Goal: Task Accomplishment & Management: Use online tool/utility

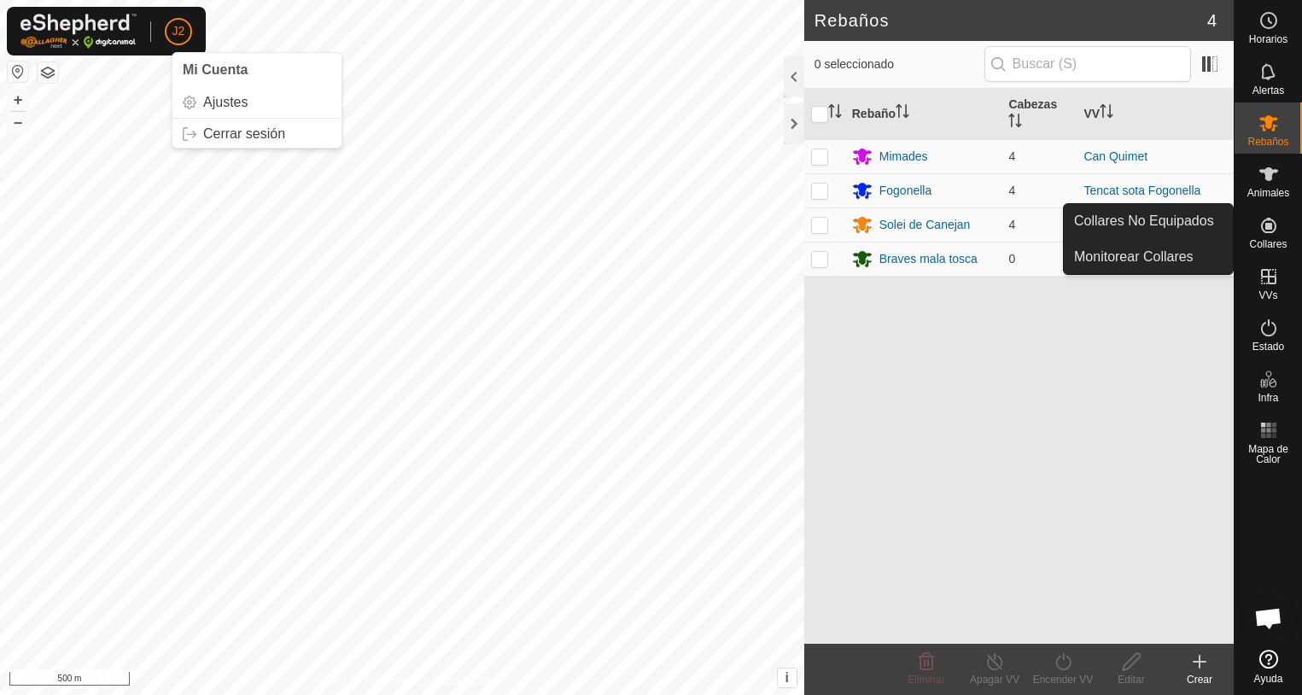
drag, startPoint x: 1276, startPoint y: 254, endPoint x: 1258, endPoint y: 238, distance: 24.2
click at [1258, 239] on span "Collares" at bounding box center [1268, 244] width 38 height 10
click at [1267, 230] on icon at bounding box center [1268, 225] width 15 height 15
click at [1207, 214] on link "Collares No Equipados" at bounding box center [1147, 221] width 169 height 34
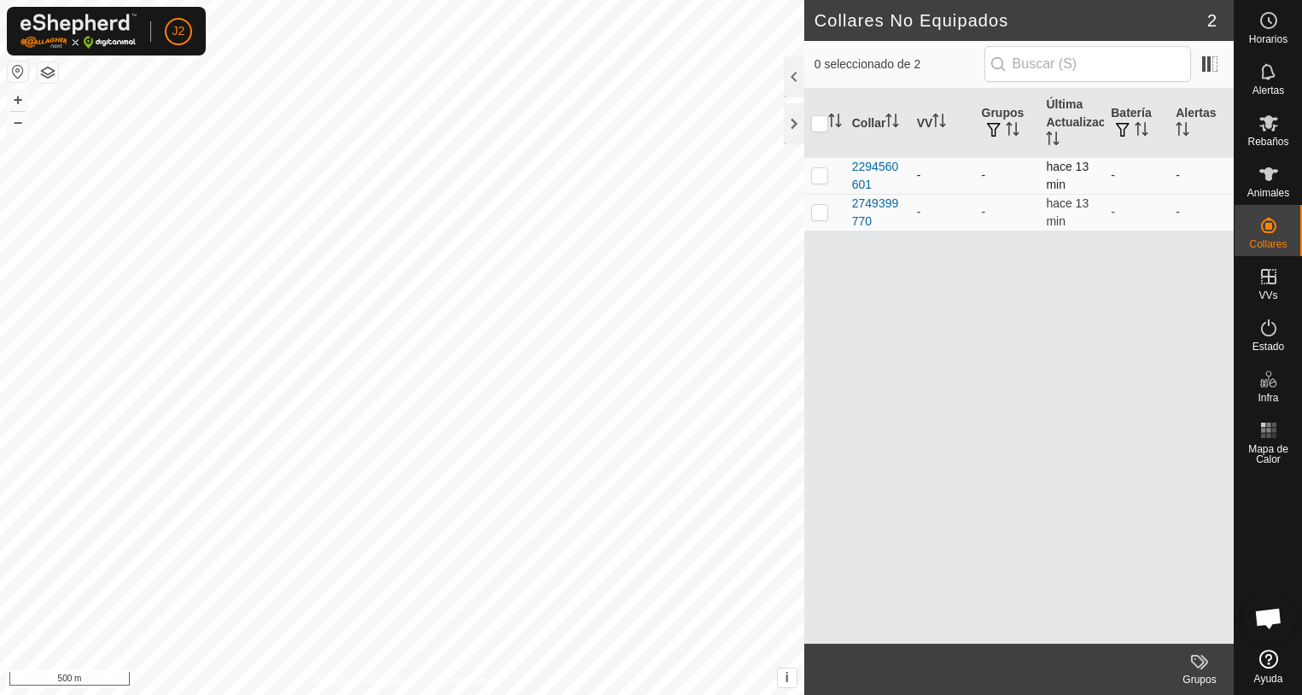
click at [827, 173] on p-checkbox at bounding box center [819, 175] width 17 height 14
checkbox input "true"
click at [822, 207] on p-checkbox at bounding box center [819, 212] width 17 height 14
checkbox input "true"
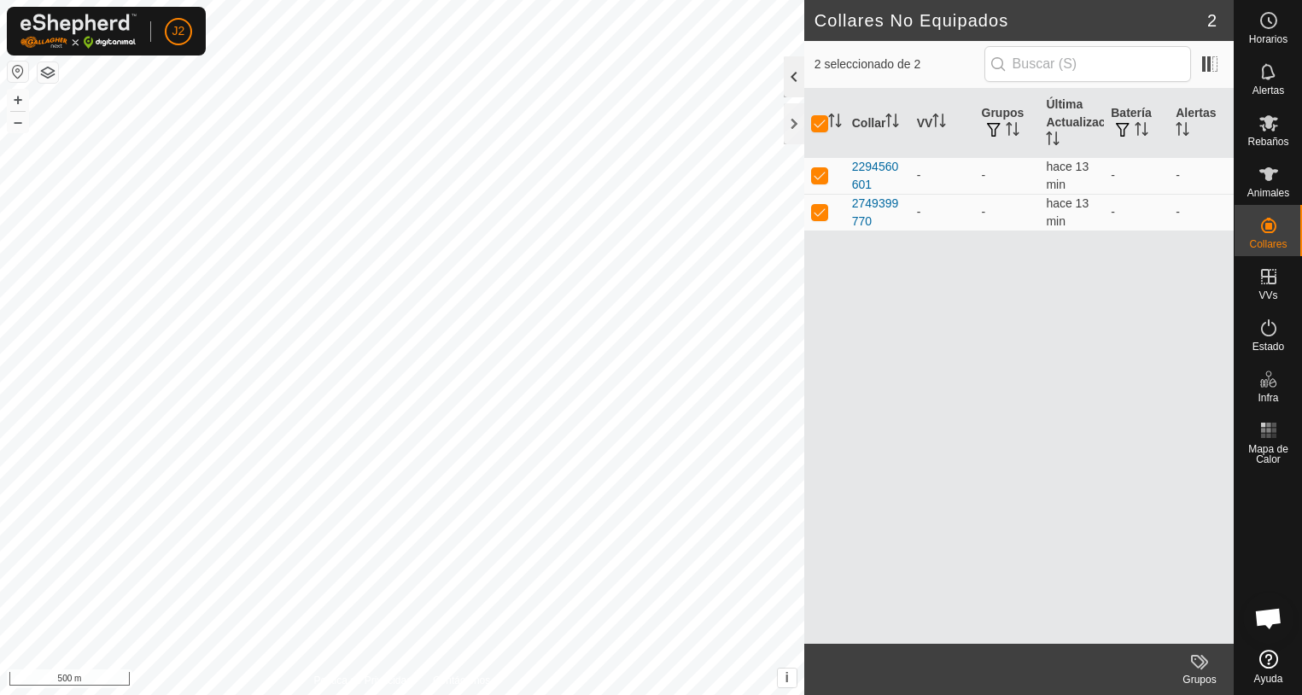
click at [792, 79] on div at bounding box center [794, 76] width 20 height 41
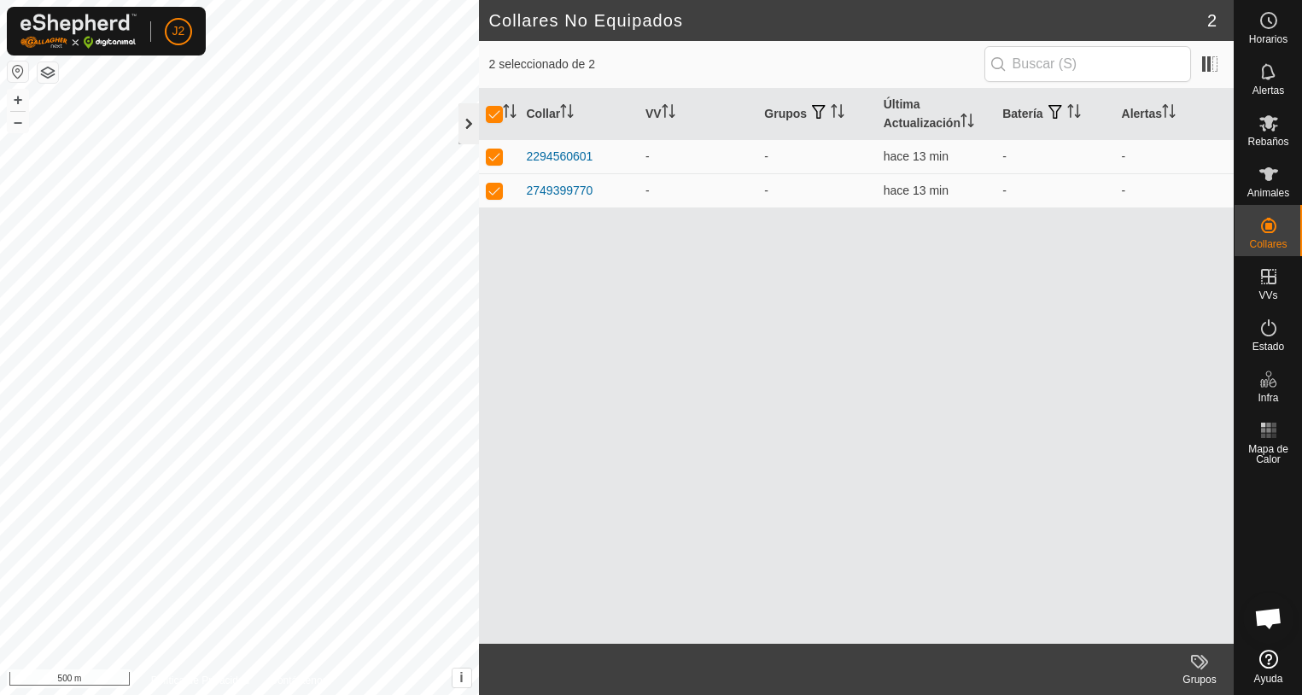
click at [462, 125] on div at bounding box center [468, 123] width 20 height 41
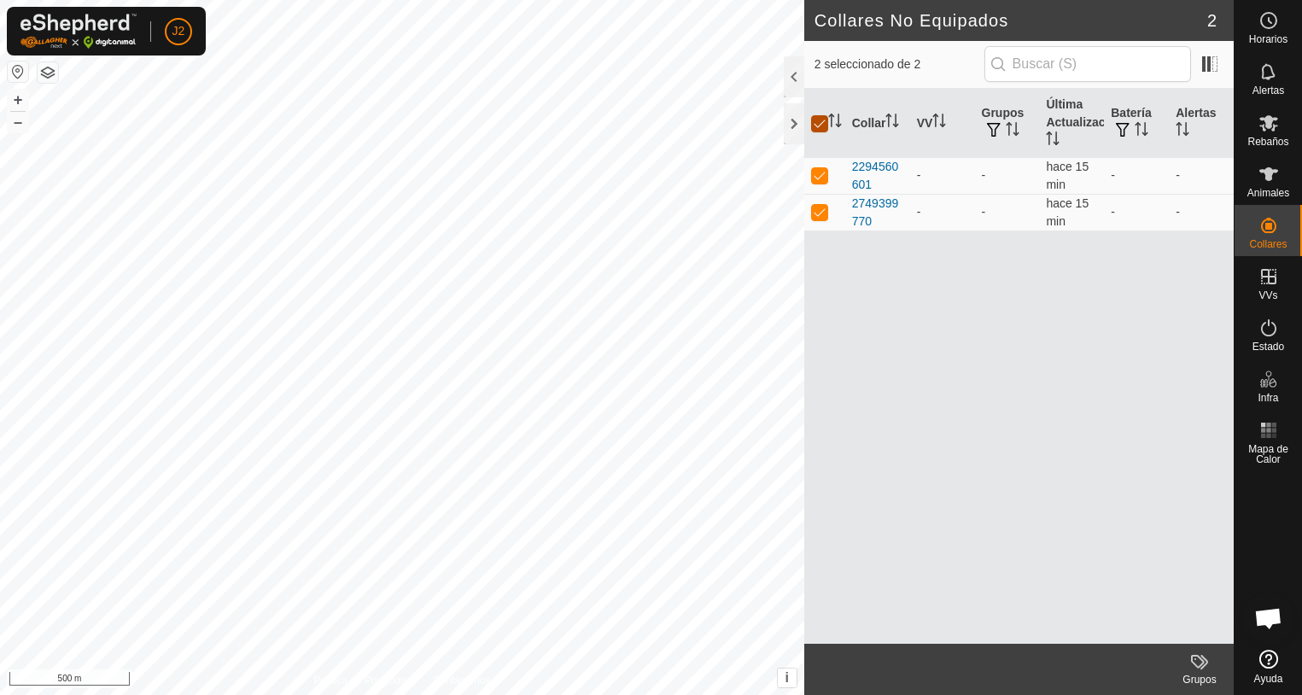
click at [822, 128] on input "checkbox" at bounding box center [819, 123] width 17 height 17
checkbox input "false"
click at [1266, 127] on icon at bounding box center [1268, 123] width 19 height 16
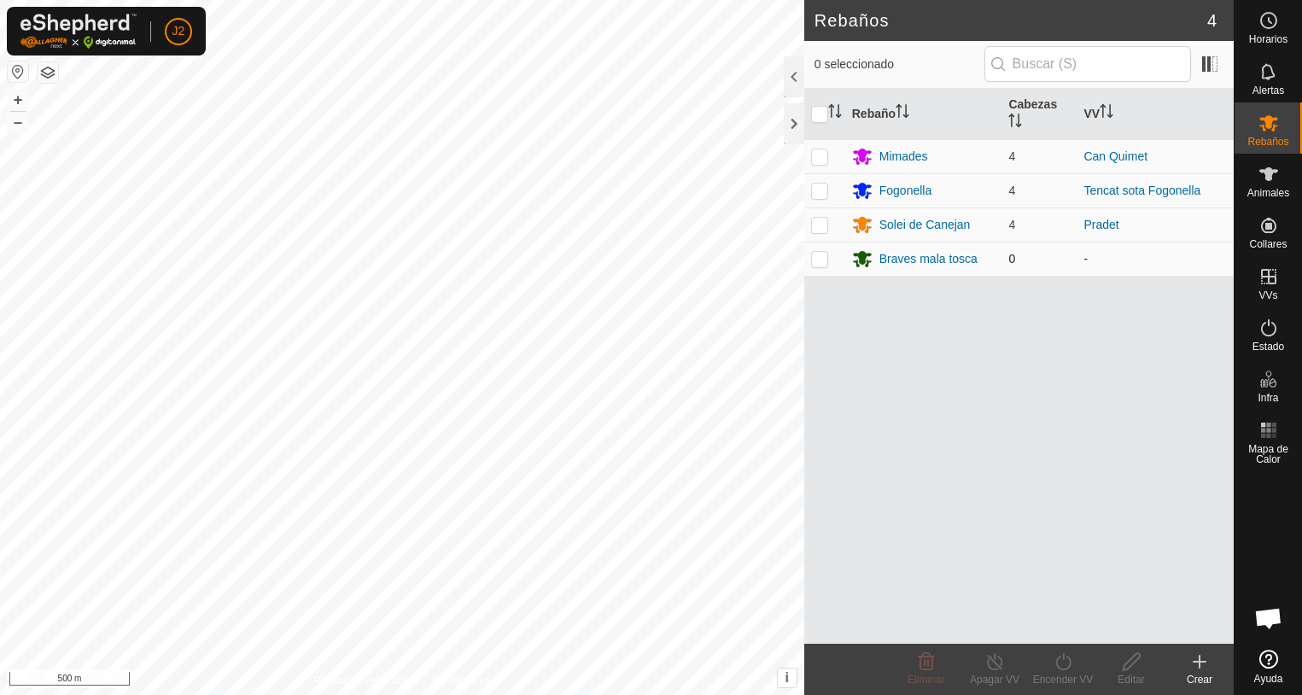
click at [824, 264] on p-checkbox at bounding box center [819, 259] width 17 height 14
checkbox input "true"
click at [1129, 664] on icon at bounding box center [1131, 661] width 21 height 20
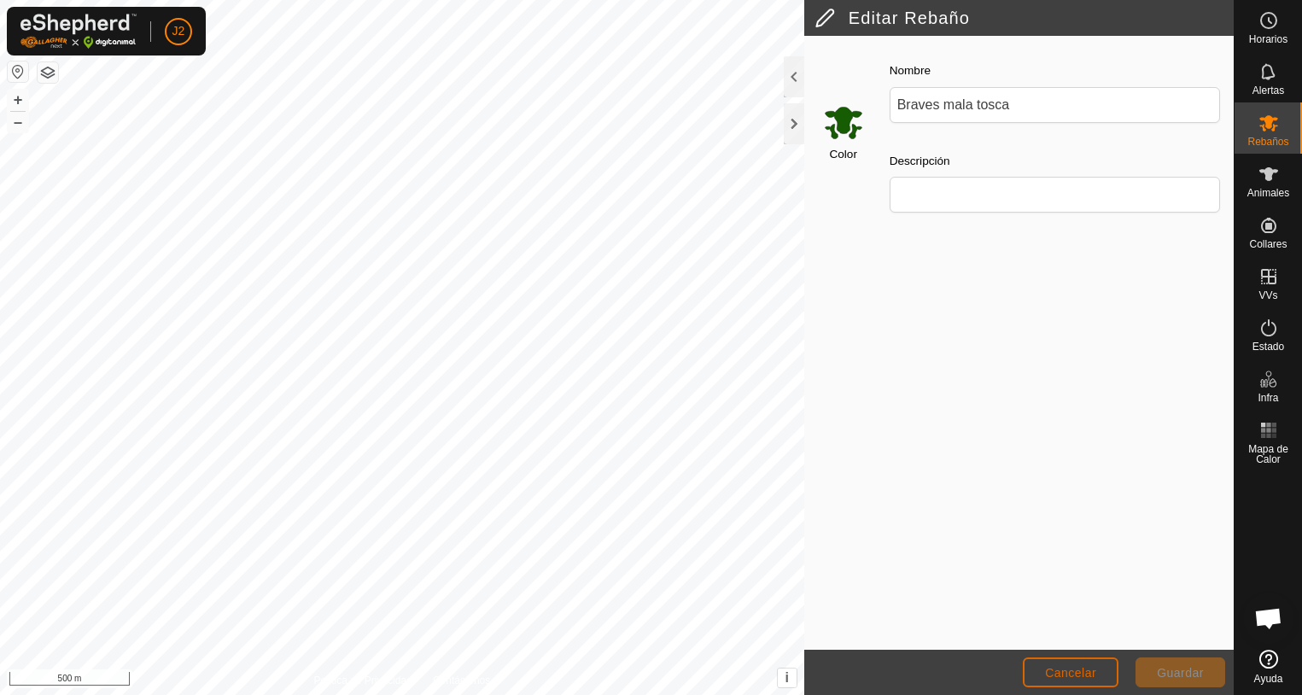
click at [1057, 676] on span "Cancelar" at bounding box center [1070, 673] width 51 height 14
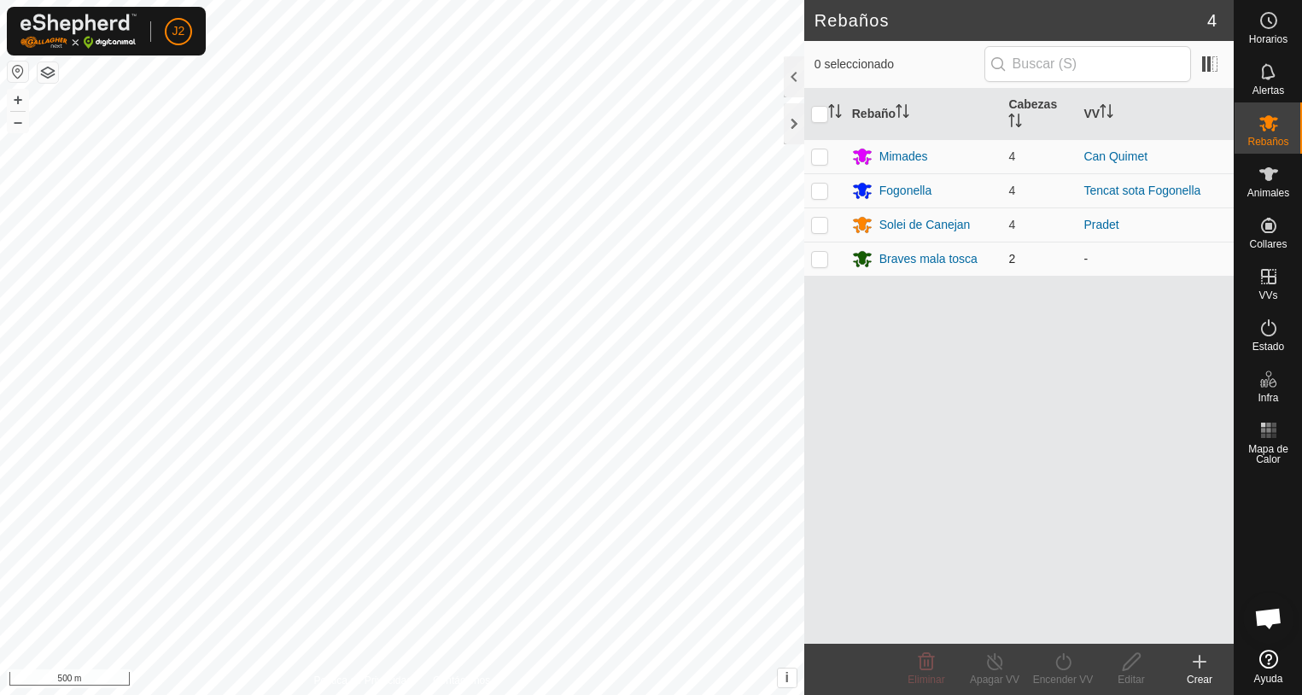
click at [827, 257] on p-checkbox at bounding box center [819, 259] width 17 height 14
checkbox input "true"
click at [1075, 667] on turn-on-svg-icon at bounding box center [1062, 661] width 68 height 20
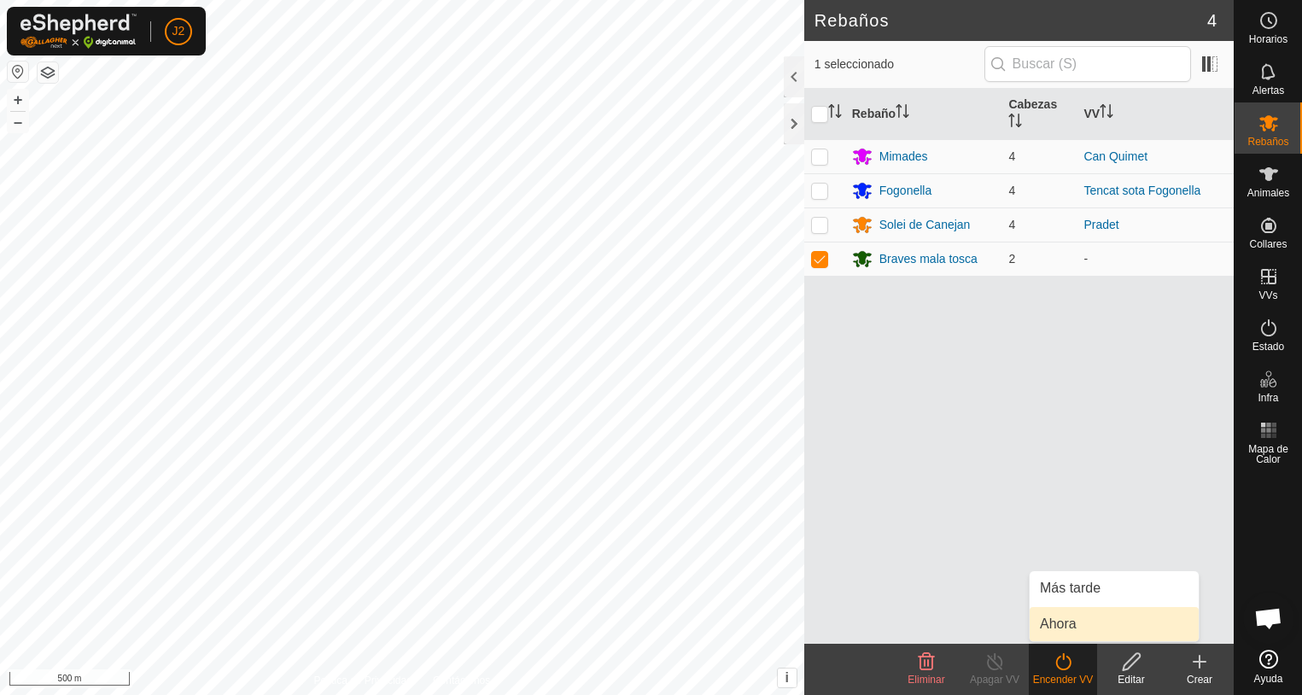
click at [1076, 626] on link "Ahora" at bounding box center [1113, 624] width 169 height 34
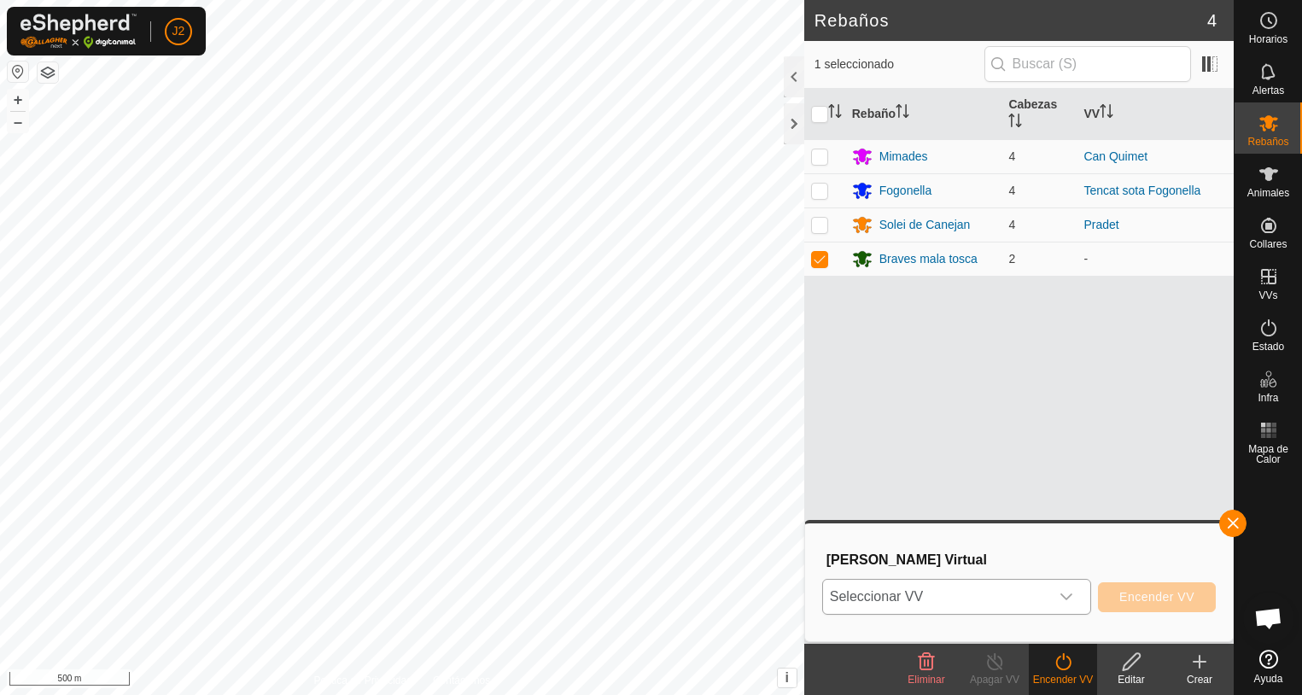
click at [1070, 598] on icon "dropdown trigger" at bounding box center [1066, 597] width 14 height 14
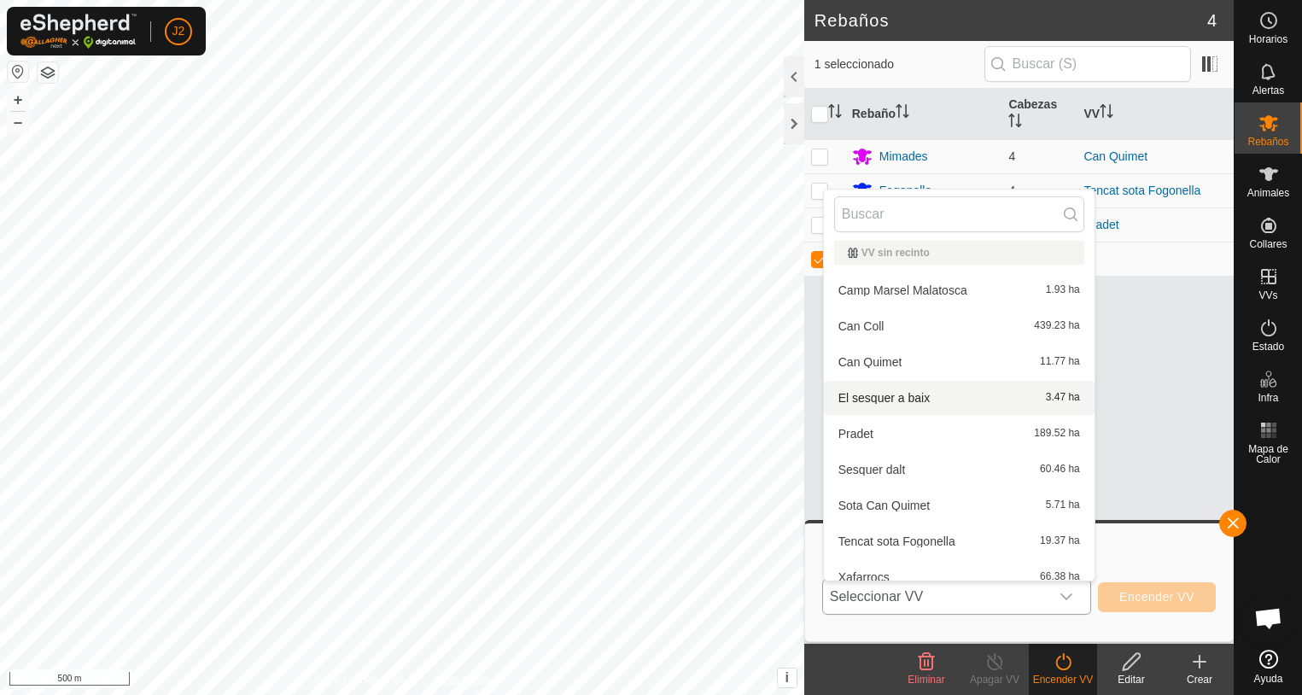
scroll to position [19, 0]
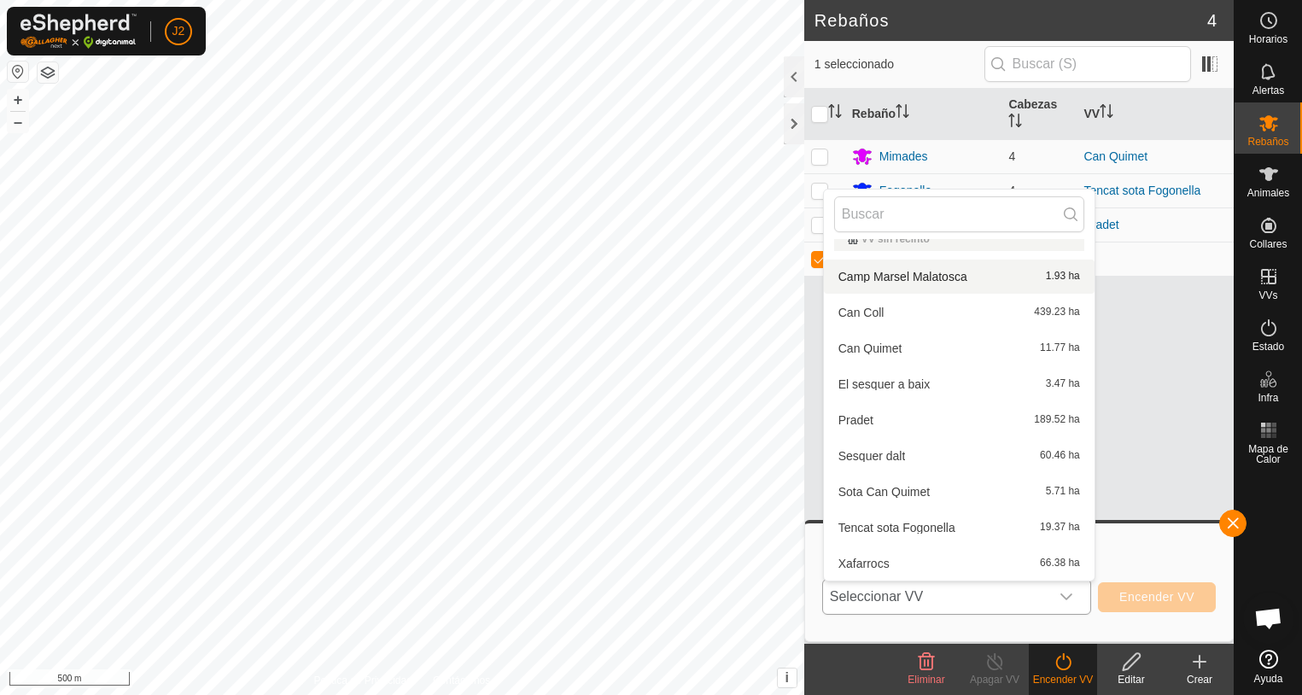
click at [954, 277] on li "Camp Marsel Malatosca 1.93 ha" at bounding box center [959, 276] width 271 height 34
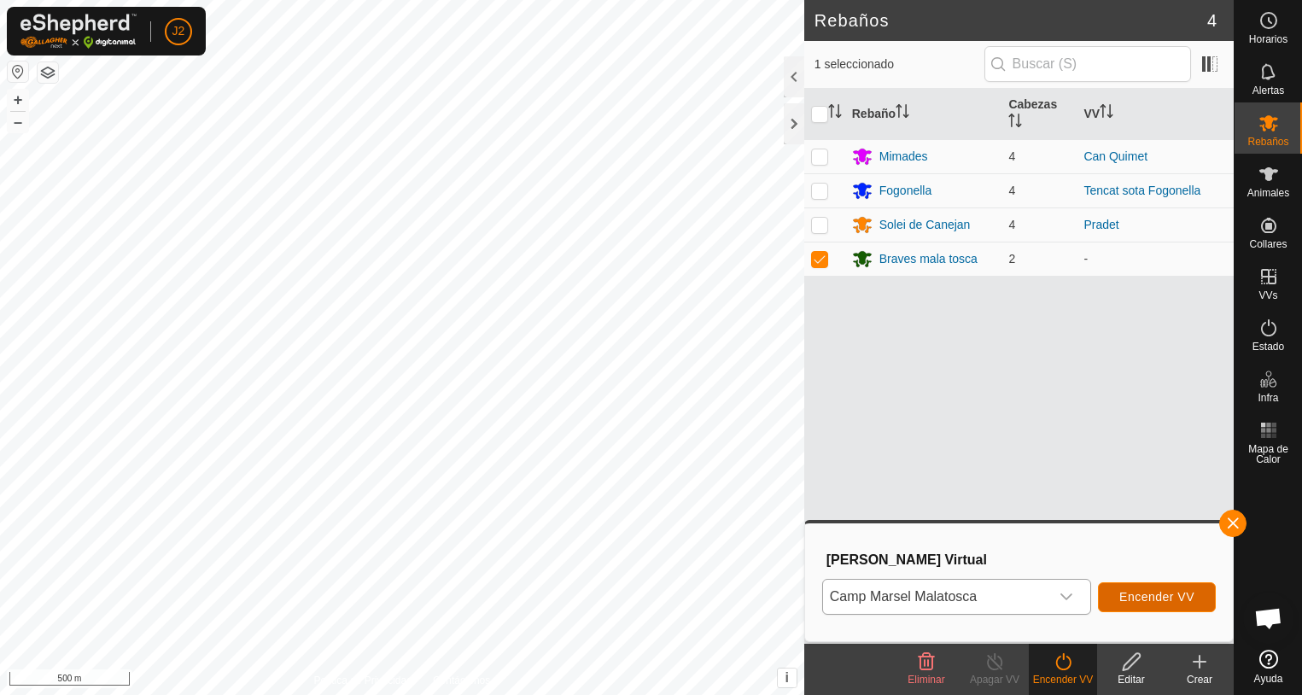
click at [1156, 597] on span "Encender VV" at bounding box center [1156, 597] width 75 height 14
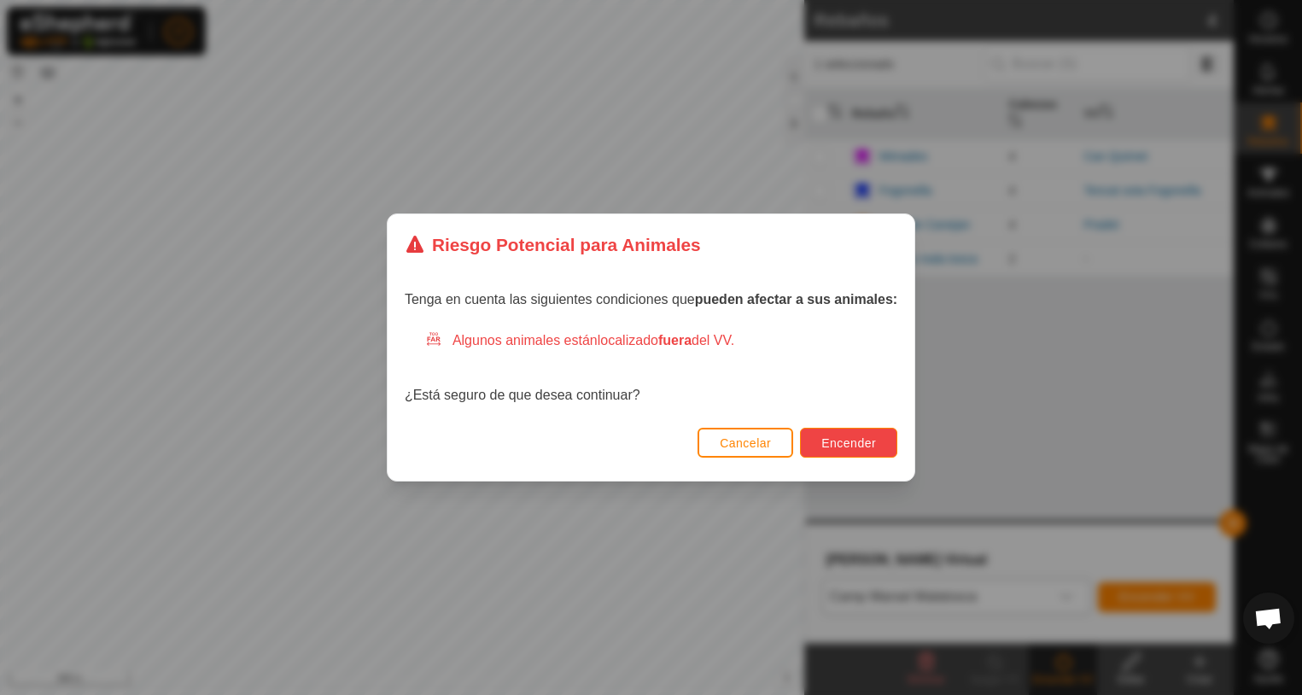
click at [864, 440] on span "Encender" at bounding box center [848, 443] width 55 height 14
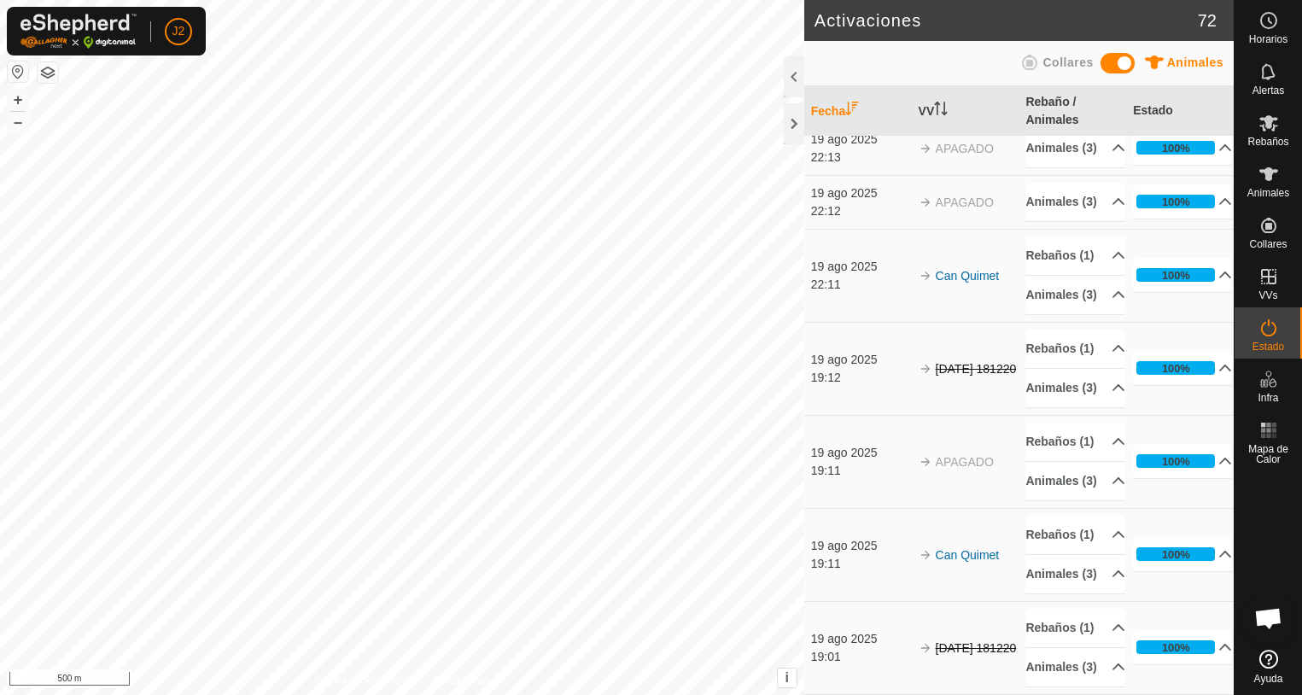
scroll to position [6033, 0]
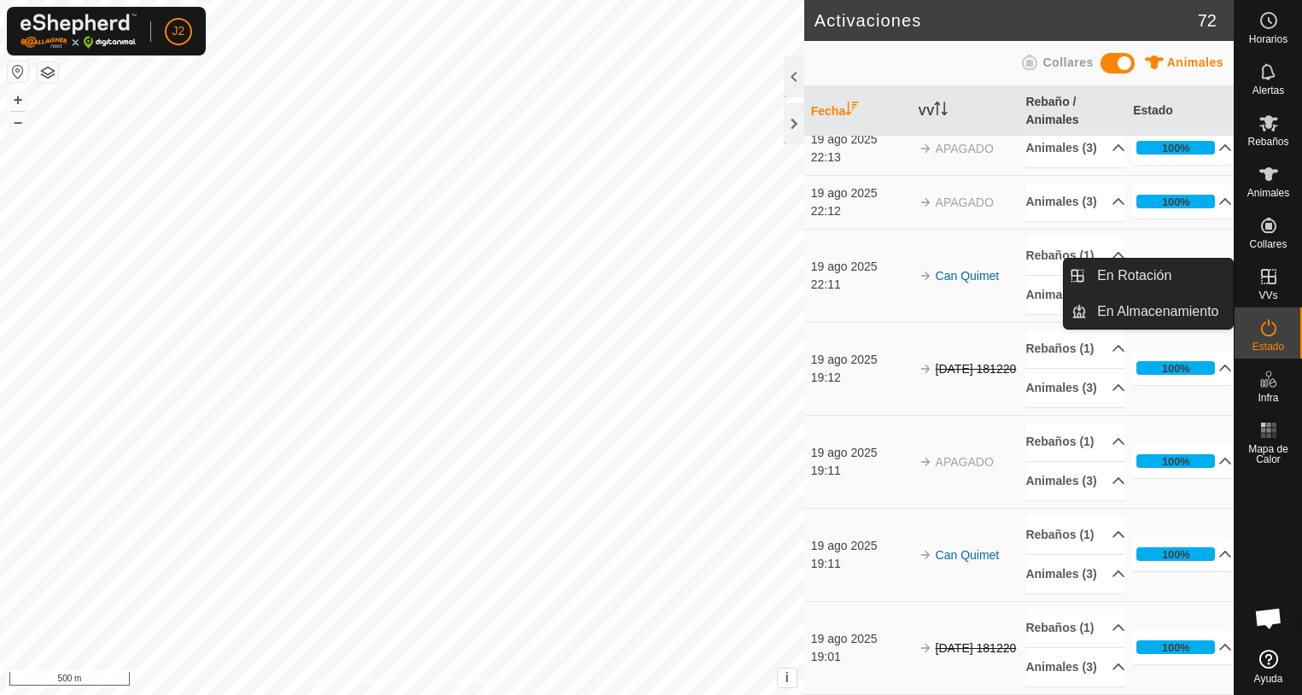
click at [1267, 283] on icon at bounding box center [1268, 276] width 20 height 20
